Goal: Navigation & Orientation: Find specific page/section

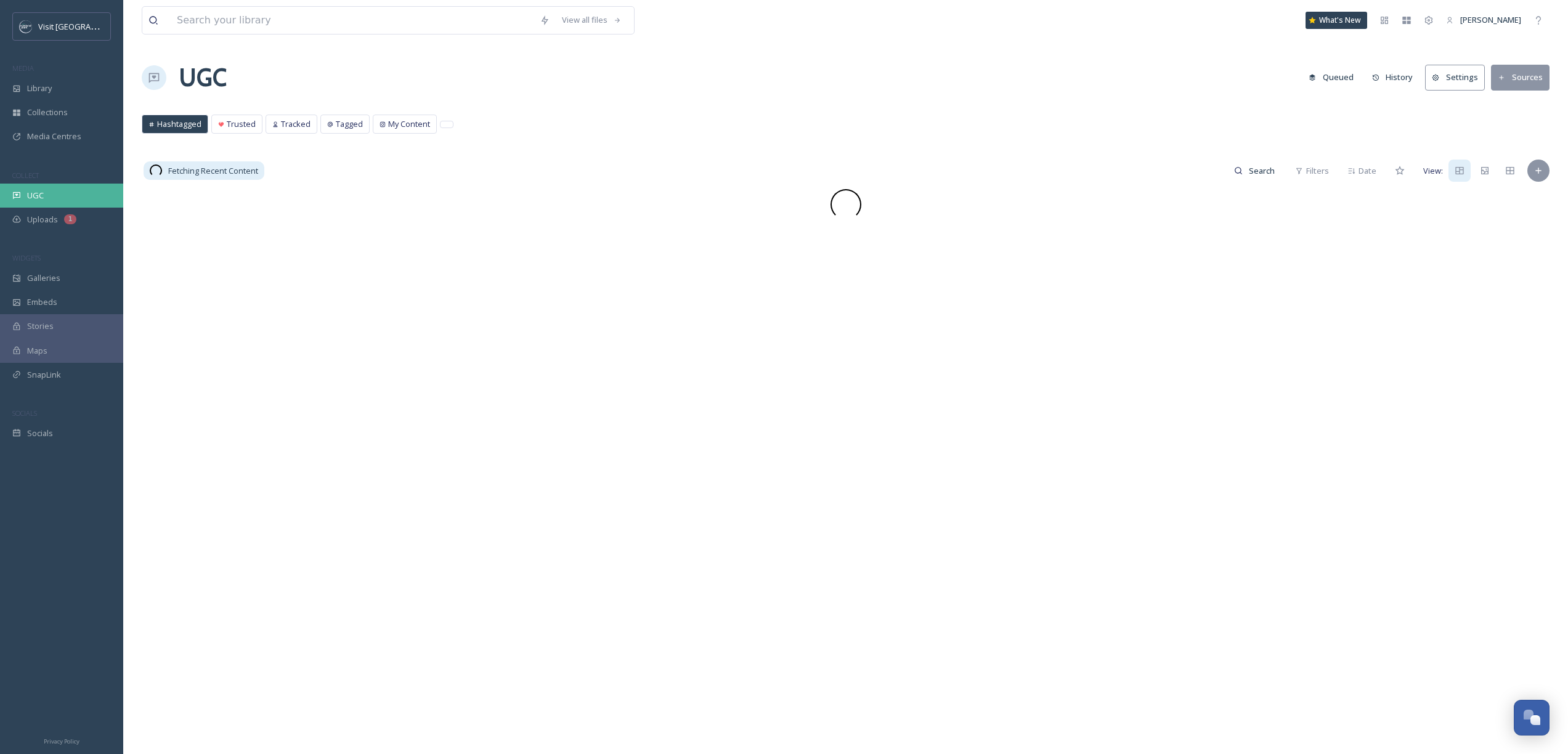
click at [58, 206] on div "UGC" at bounding box center [61, 195] width 123 height 24
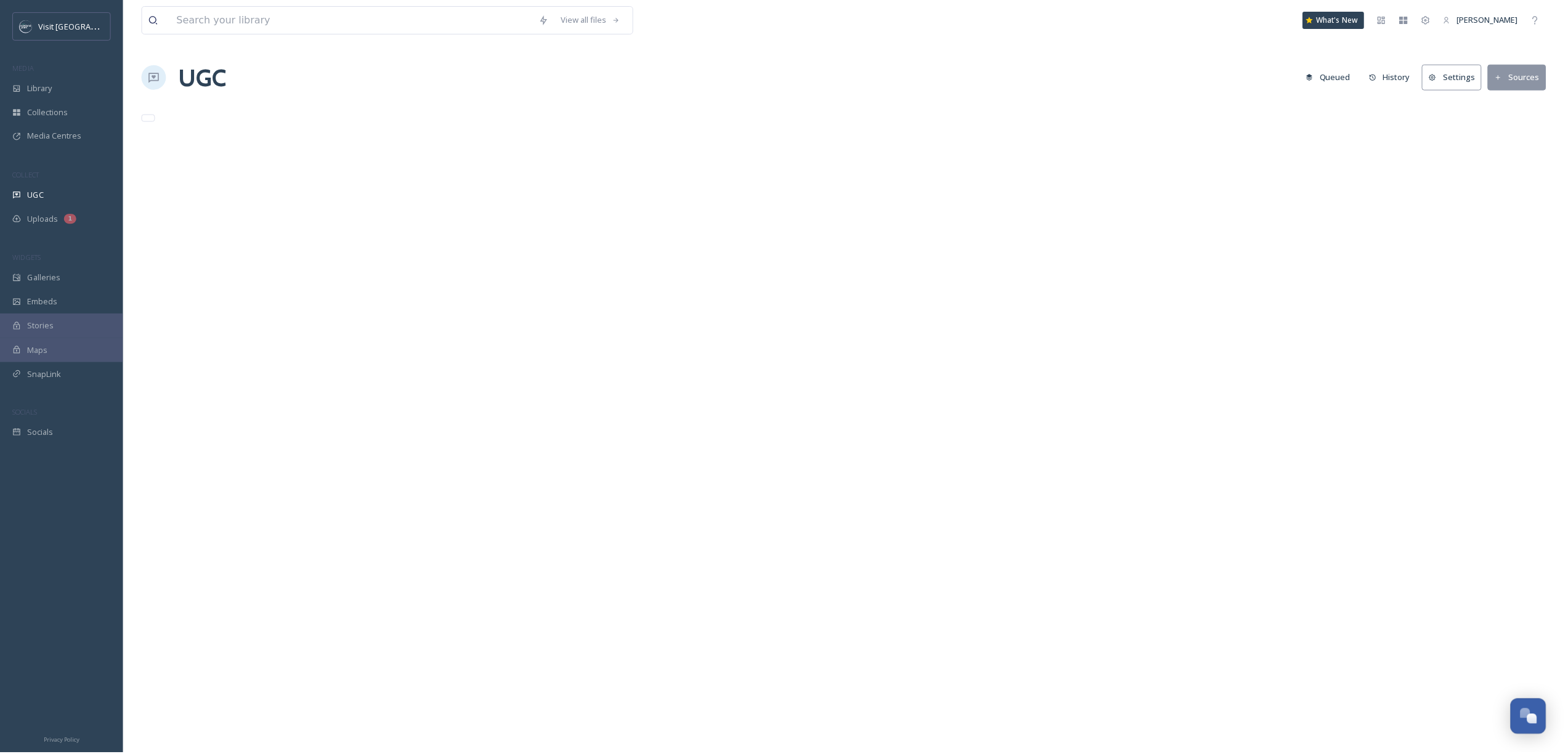
click at [59, 209] on div "Uploads 1" at bounding box center [61, 219] width 123 height 24
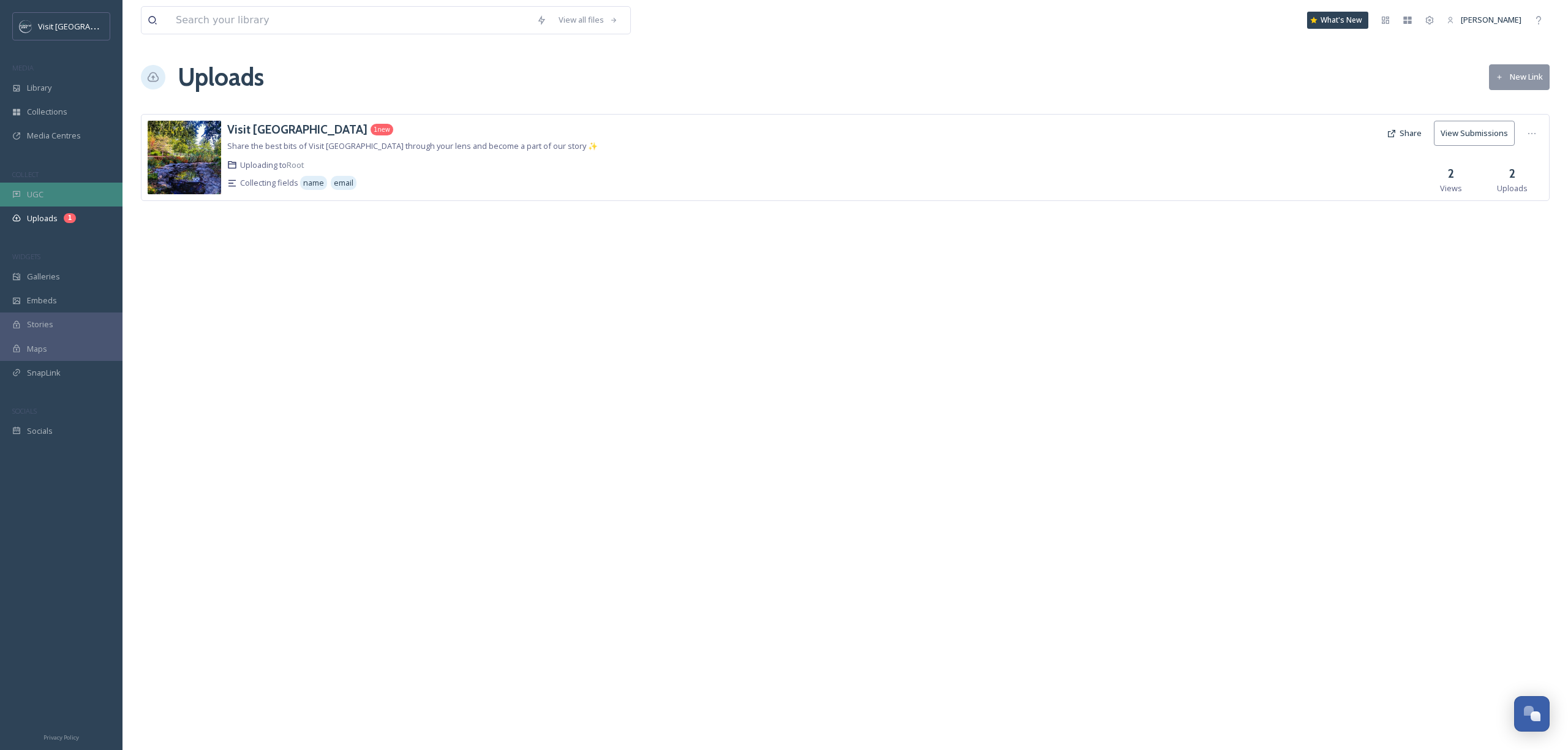
click at [86, 186] on div "UGC" at bounding box center [61, 194] width 123 height 24
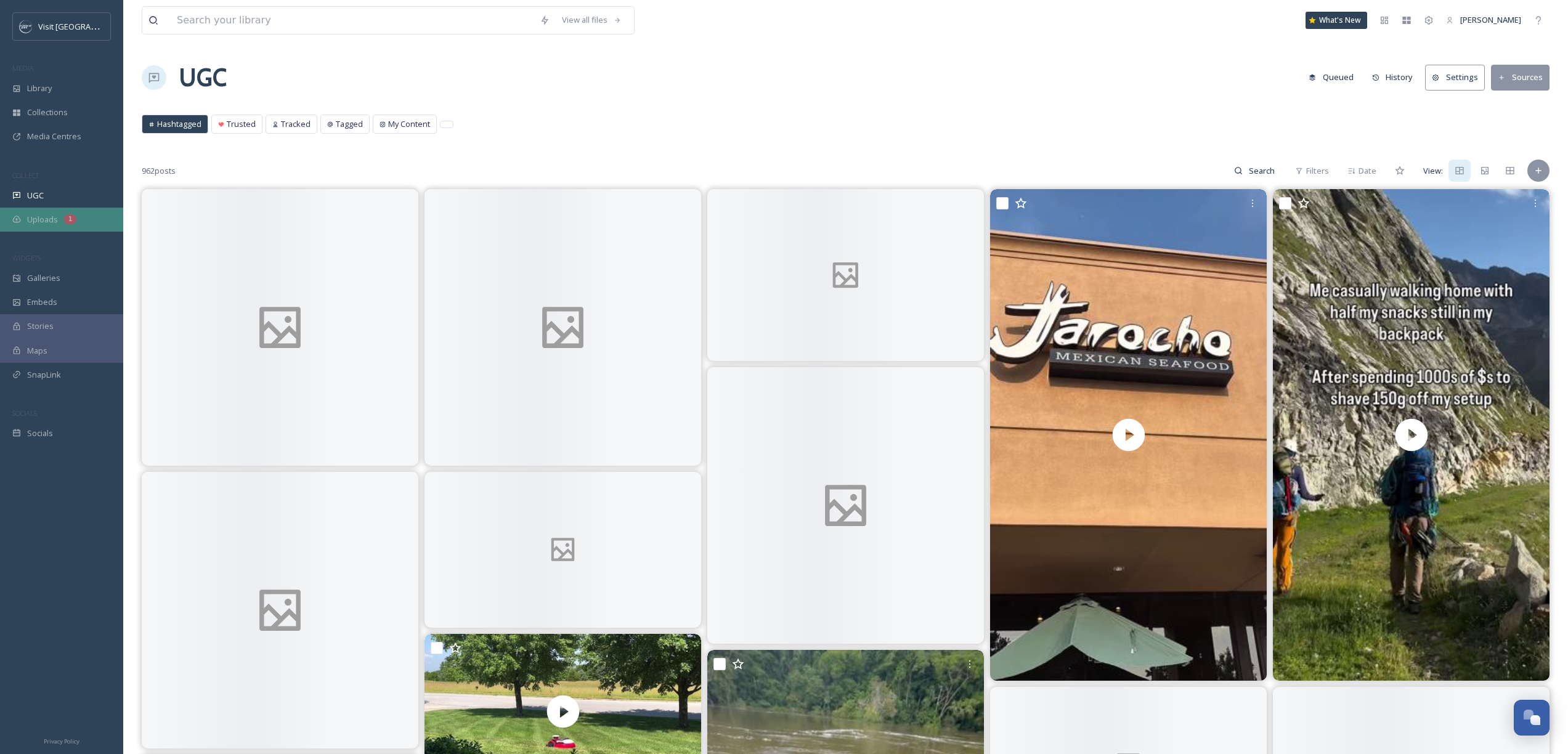
click at [85, 216] on div "Uploads 1" at bounding box center [61, 219] width 123 height 24
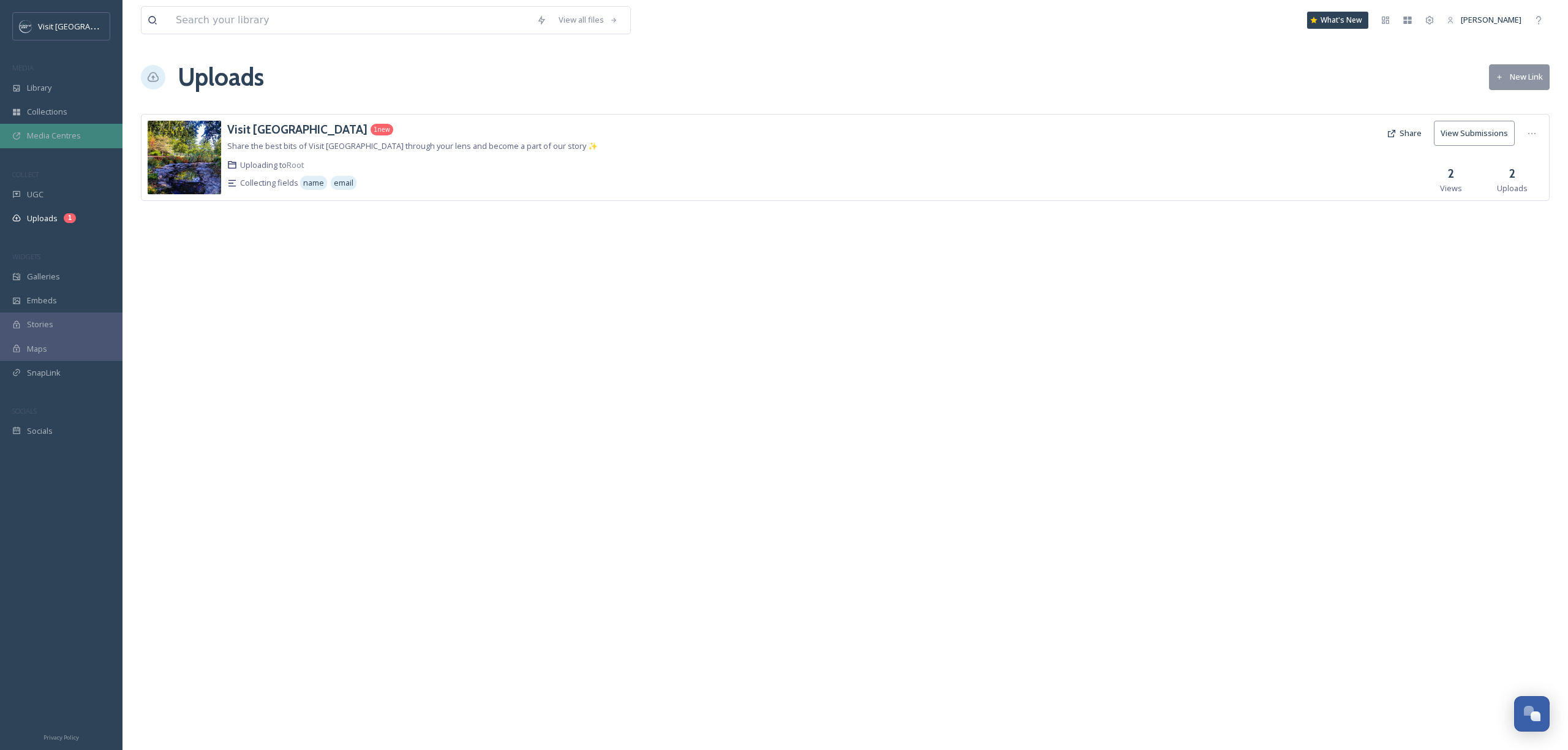
click at [67, 143] on div "Media Centres" at bounding box center [61, 135] width 123 height 24
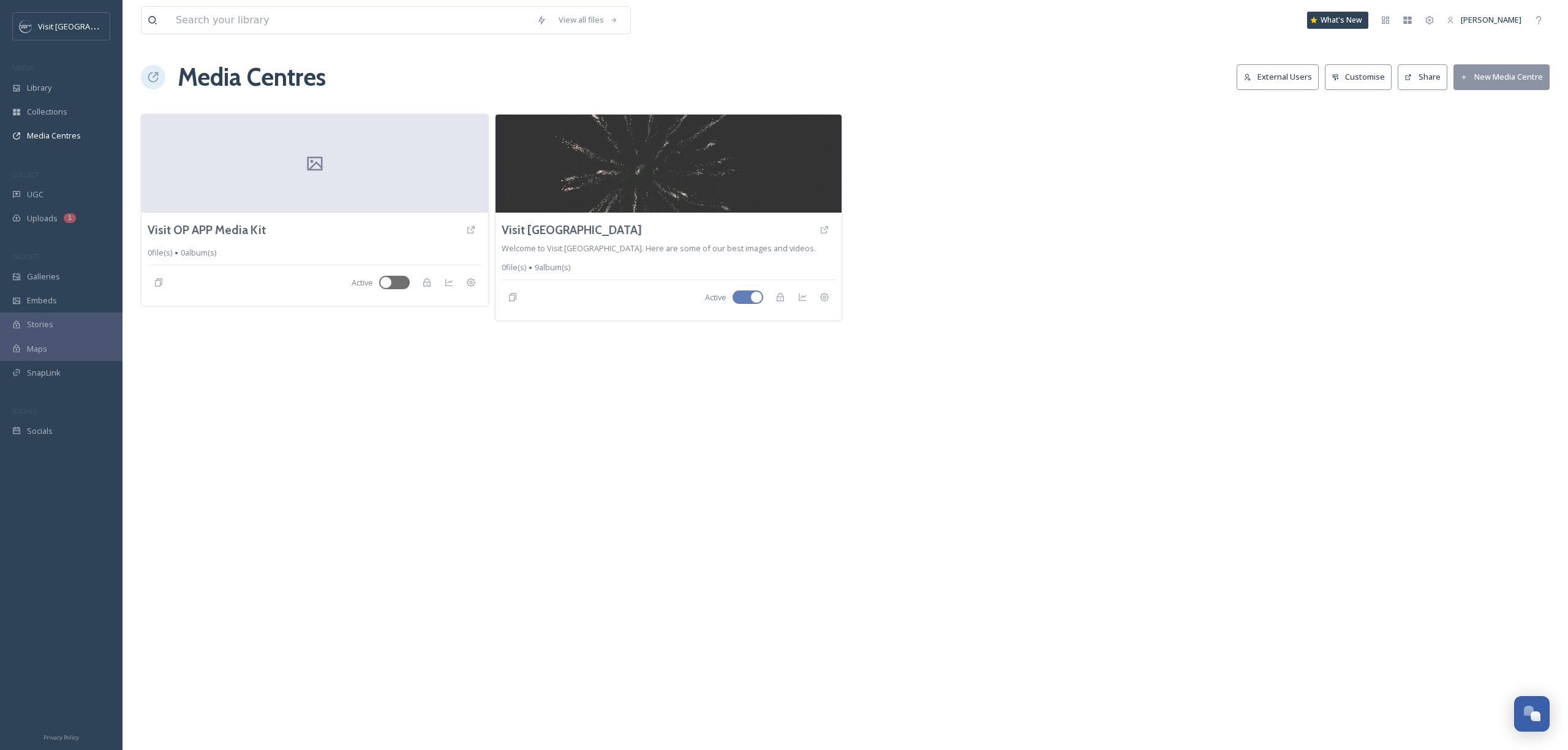
click at [876, 473] on div "View all files What's New [PERSON_NAME] Media Centres External Users Customise …" at bounding box center [845, 375] width 1445 height 750
click at [111, 91] on div "Library" at bounding box center [61, 87] width 123 height 24
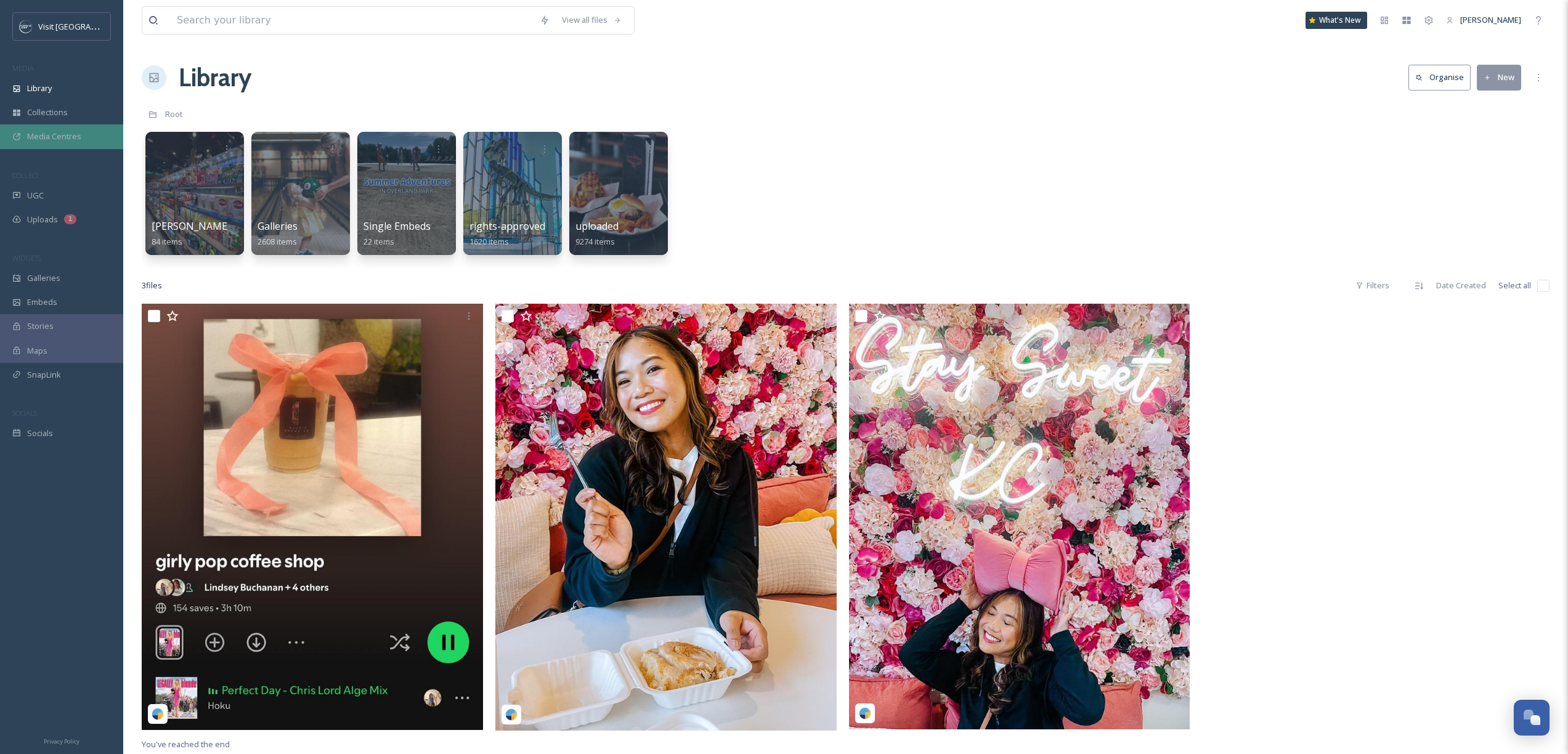
click at [81, 134] on div "Media Centres" at bounding box center [61, 136] width 123 height 24
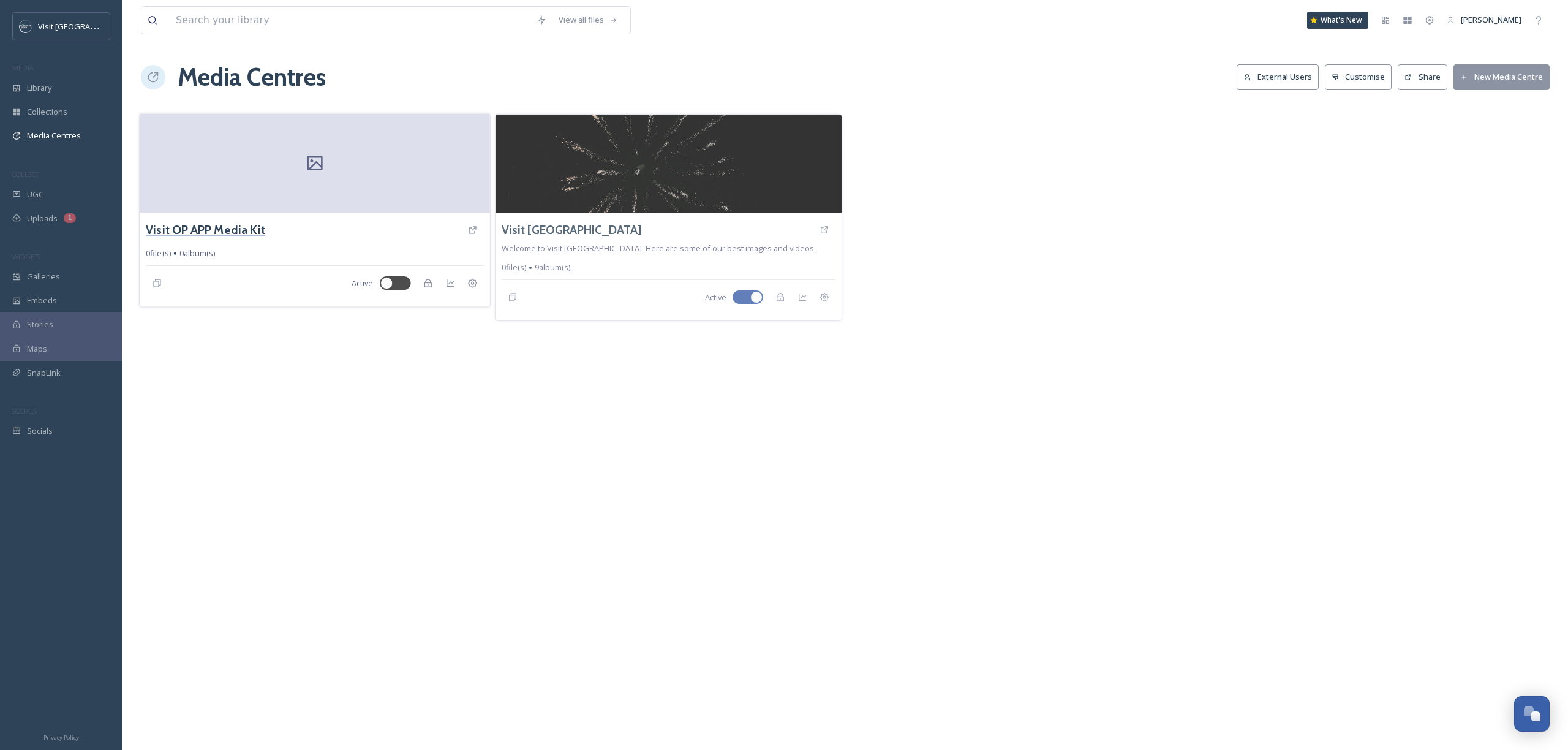
click at [234, 236] on h3 "Visit OP APP Media Kit" at bounding box center [205, 231] width 119 height 18
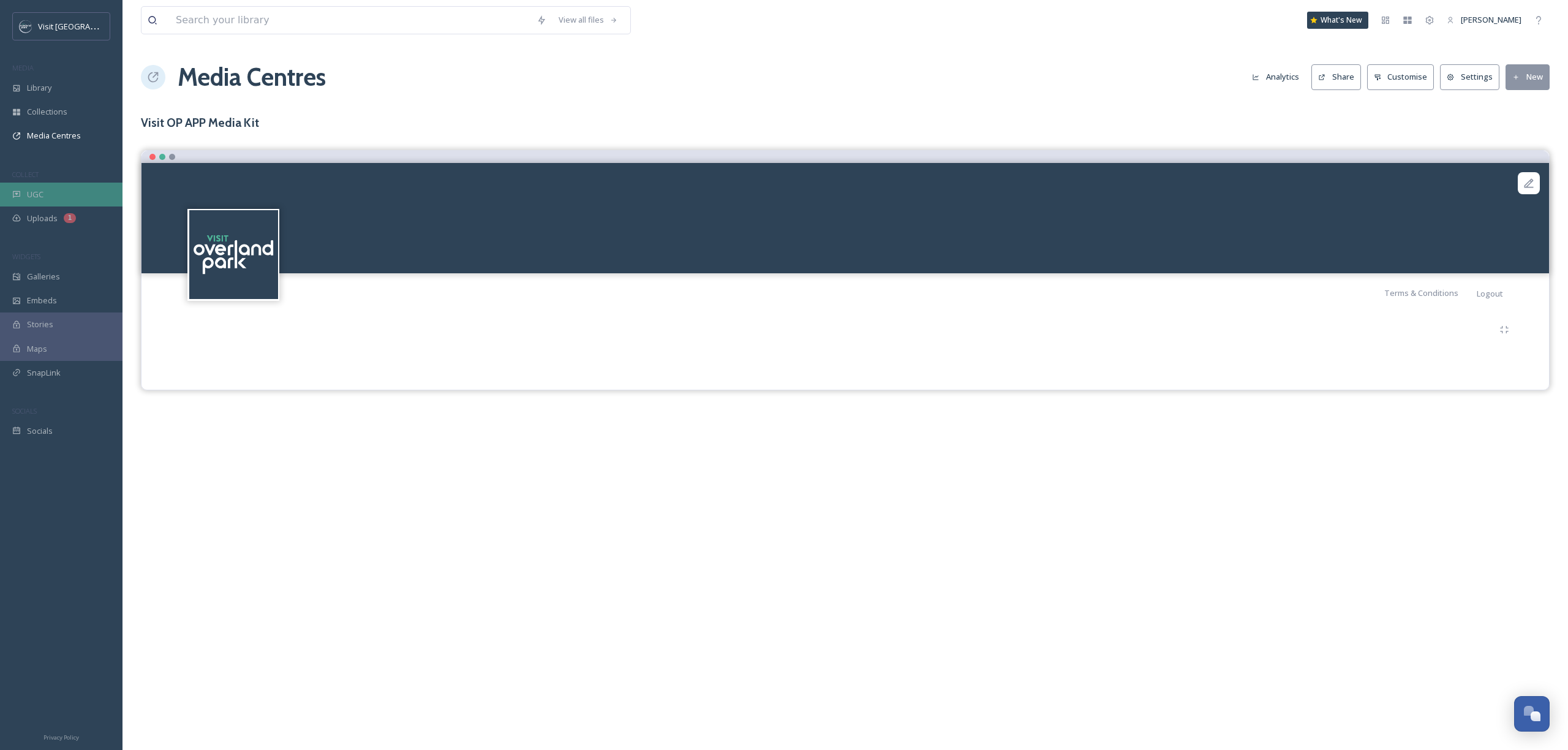
click at [47, 195] on div "UGC" at bounding box center [61, 194] width 123 height 24
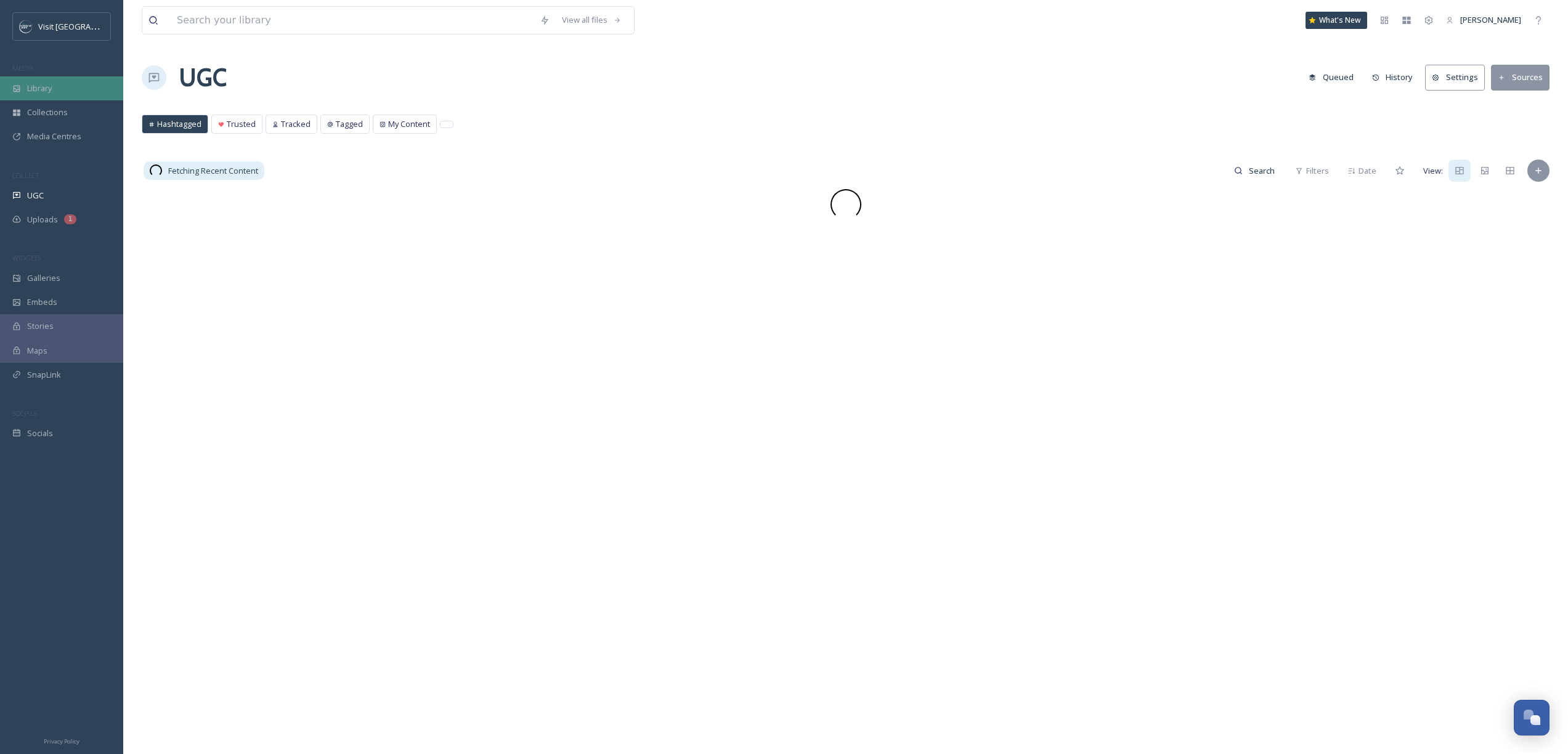
click at [34, 89] on span "Library" at bounding box center [39, 88] width 25 height 12
